Goal: Information Seeking & Learning: Check status

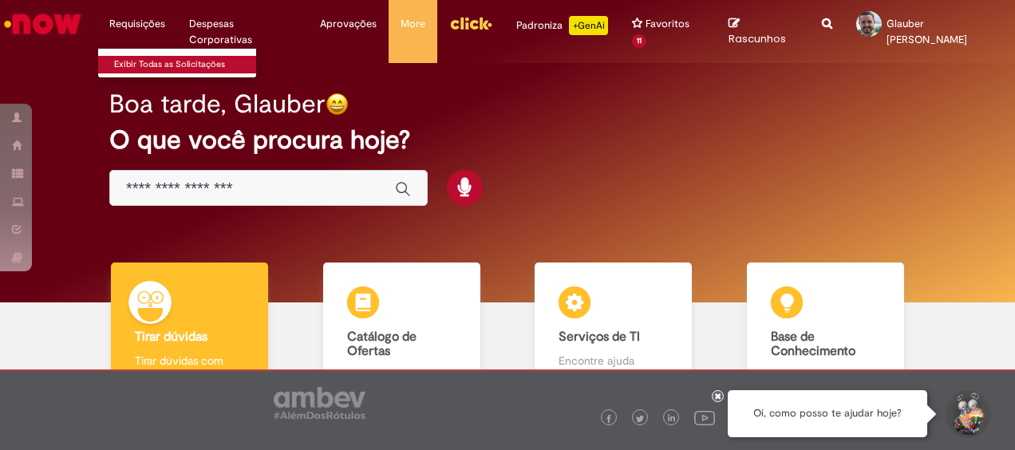
click at [153, 58] on link "Exibir Todas as Solicitações" at bounding box center [186, 65] width 176 height 18
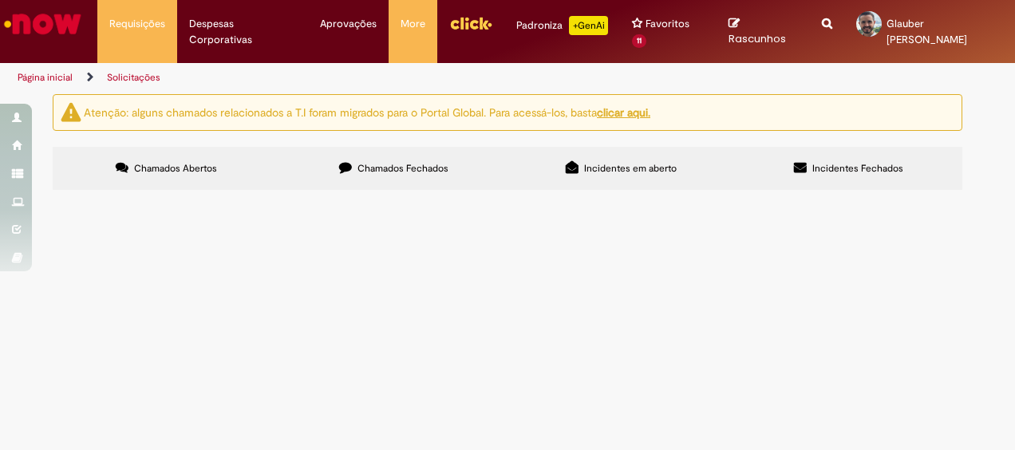
click at [385, 162] on span "Chamados Fechados" at bounding box center [403, 168] width 91 height 13
click at [201, 168] on span "Chamados Abertos" at bounding box center [175, 168] width 83 height 13
click at [642, 164] on span "Incidentes em aberto" at bounding box center [630, 168] width 93 height 13
click at [814, 166] on span "Incidentes Fechados" at bounding box center [857, 168] width 91 height 13
click at [630, 169] on span "Incidentes em aberto" at bounding box center [630, 168] width 93 height 13
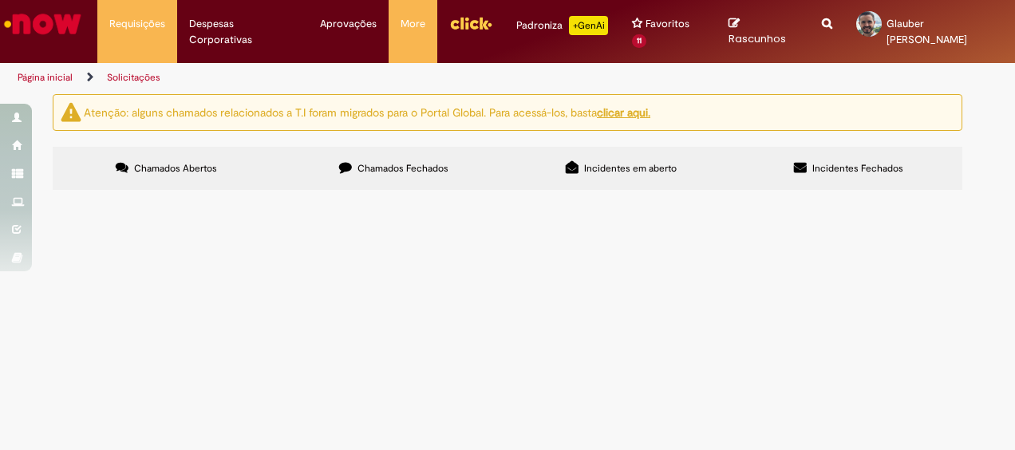
click at [182, 159] on label "Chamados Abertos" at bounding box center [166, 168] width 227 height 43
click at [34, 16] on img "Ir para a Homepage" at bounding box center [43, 24] width 82 height 32
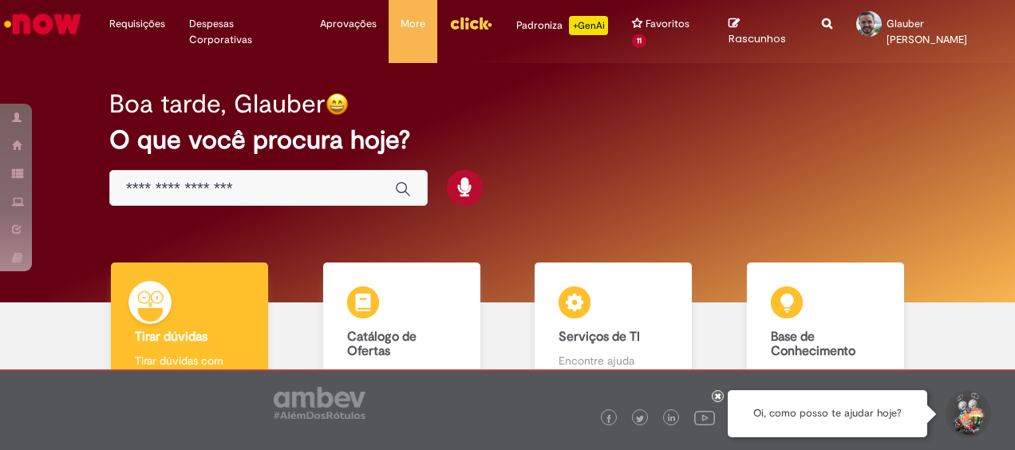
click at [823, 128] on h2 "O que você procura hoje?" at bounding box center [507, 140] width 796 height 28
